Goal: Transaction & Acquisition: Obtain resource

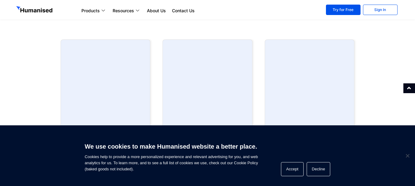
scroll to position [294, 0]
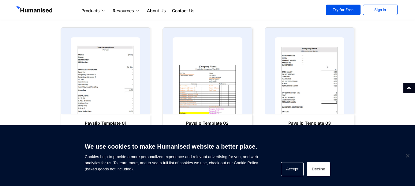
click at [325, 173] on button "Decline" at bounding box center [318, 169] width 24 height 14
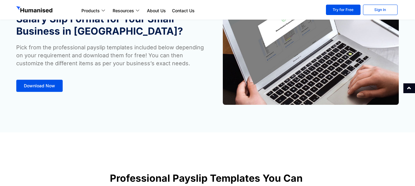
scroll to position [51, 0]
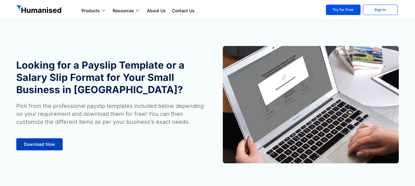
click at [29, 149] on link "Download Now" at bounding box center [39, 144] width 46 height 12
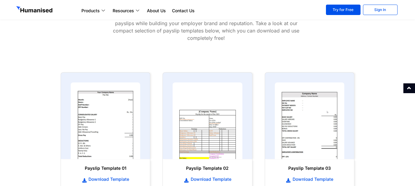
scroll to position [301, 0]
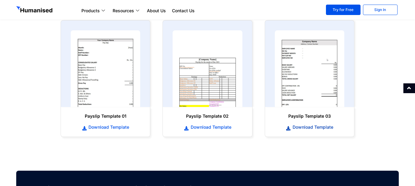
click at [313, 125] on span "Download Template" at bounding box center [312, 127] width 42 height 6
click at [303, 127] on span "Download Template" at bounding box center [312, 127] width 42 height 6
click at [209, 128] on span "Download Template" at bounding box center [210, 127] width 42 height 6
click at [108, 125] on span "Download Template" at bounding box center [108, 127] width 42 height 6
